Goal: Task Accomplishment & Management: Manage account settings

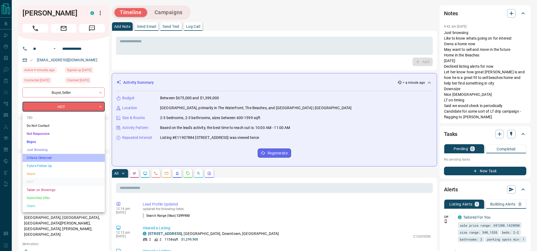
click at [59, 156] on li "Criteria Obtained" at bounding box center [63, 158] width 82 height 8
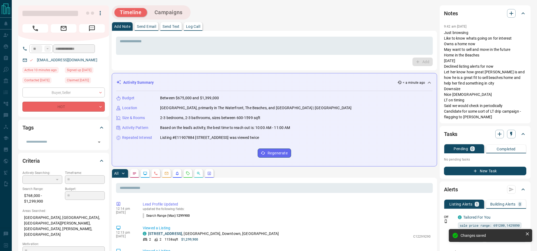
type input "*"
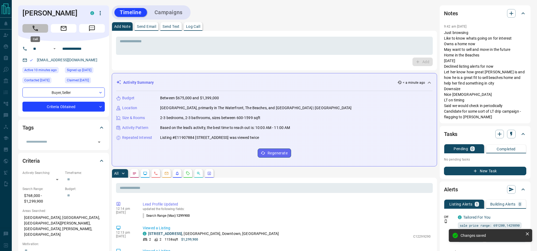
click at [39, 28] on button "Call" at bounding box center [35, 28] width 26 height 9
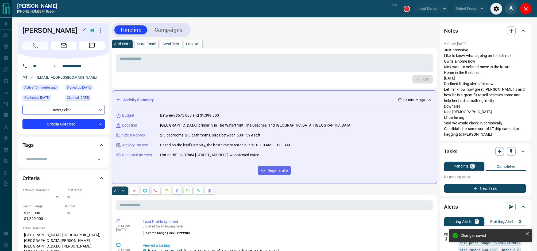
type input "*******"
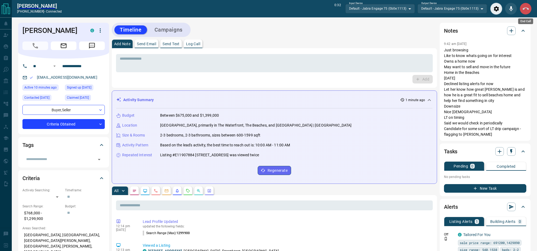
click at [529, 13] on button "End Call" at bounding box center [525, 9] width 12 height 12
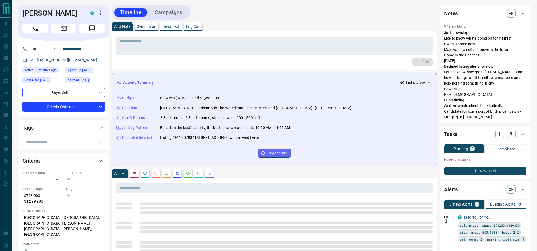
click at [171, 27] on p "Send Text" at bounding box center [170, 27] width 17 height 4
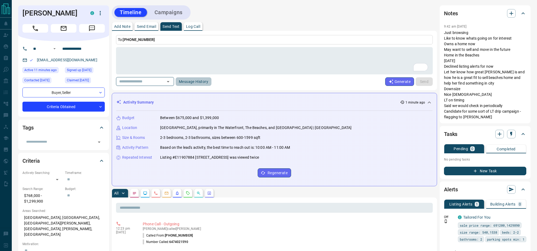
click at [203, 81] on button "Message History" at bounding box center [194, 81] width 36 height 9
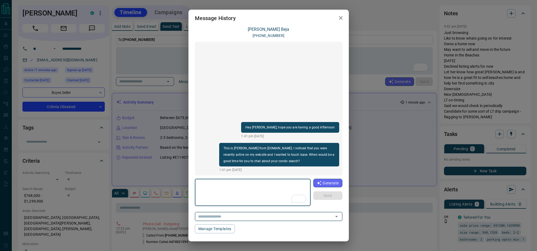
click at [271, 220] on div "​" at bounding box center [268, 216] width 147 height 9
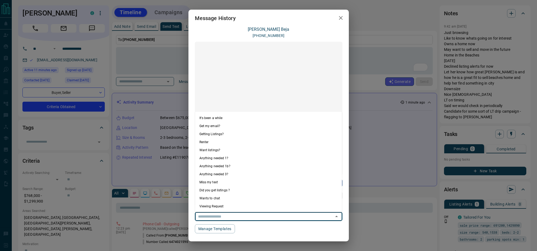
click at [246, 157] on li "Anything needed 1?" at bounding box center [268, 158] width 147 height 8
type textarea "**********"
type input "**********"
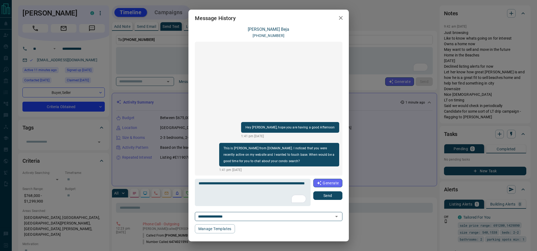
click at [332, 195] on button "Send" at bounding box center [327, 195] width 29 height 9
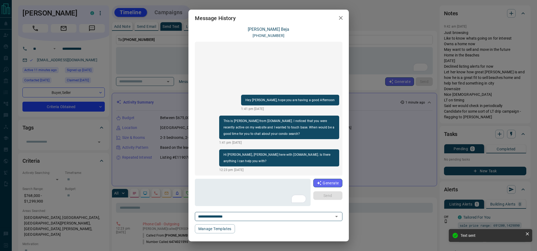
drag, startPoint x: 339, startPoint y: 18, endPoint x: 334, endPoint y: 19, distance: 4.7
click at [338, 18] on icon "button" at bounding box center [340, 18] width 6 height 6
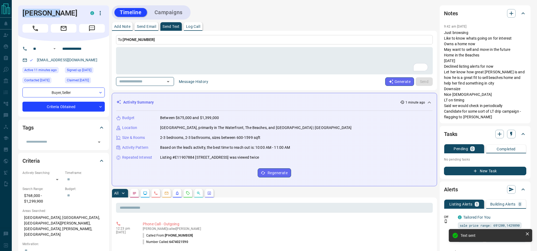
drag, startPoint x: 50, startPoint y: 15, endPoint x: 16, endPoint y: 13, distance: 34.8
copy h1 "[PERSON_NAME]"
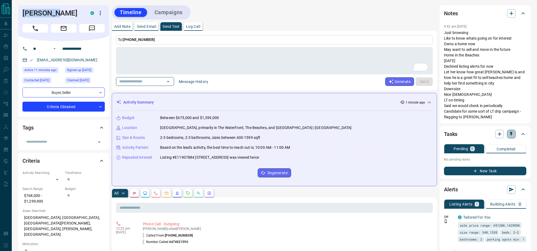
click at [509, 135] on icon "button" at bounding box center [510, 133] width 5 height 5
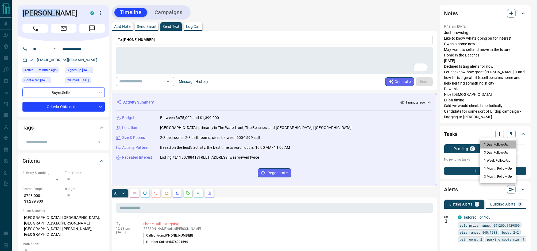
click at [501, 146] on li "1 Day Follow-Up" at bounding box center [498, 144] width 36 height 8
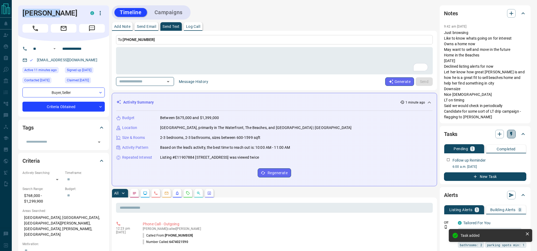
click at [511, 133] on icon "button" at bounding box center [511, 134] width 2 height 5
click at [500, 162] on li "1 Week Follow-Up" at bounding box center [498, 160] width 36 height 8
